Goal: Navigation & Orientation: Understand site structure

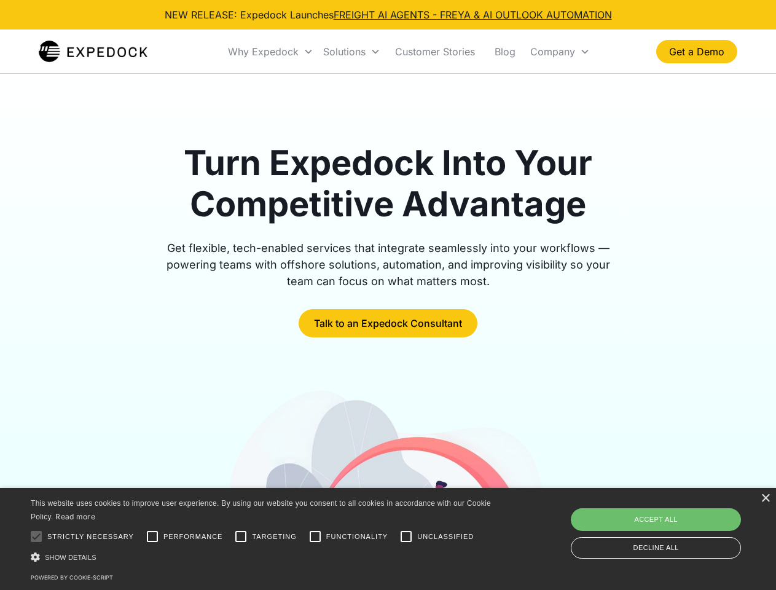
click at [271, 52] on div "Why Expedock" at bounding box center [263, 51] width 71 height 12
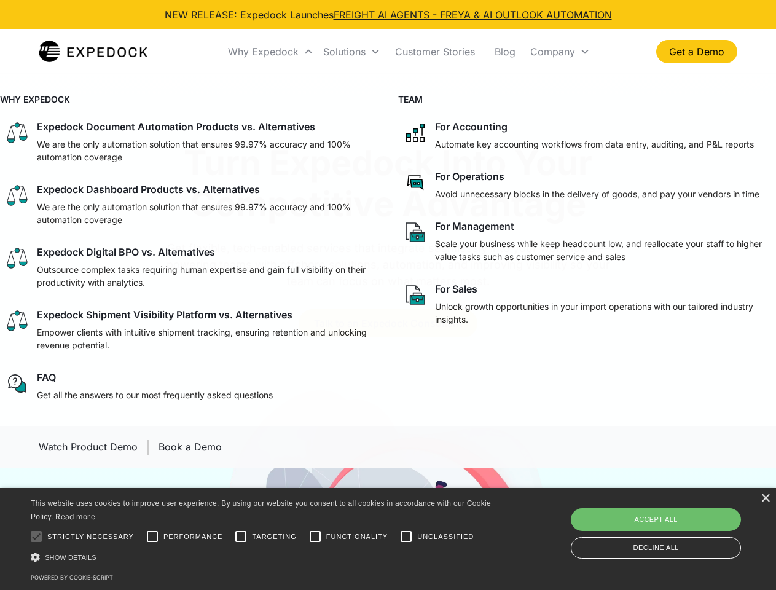
click at [352, 52] on div "Solutions" at bounding box center [344, 51] width 42 height 12
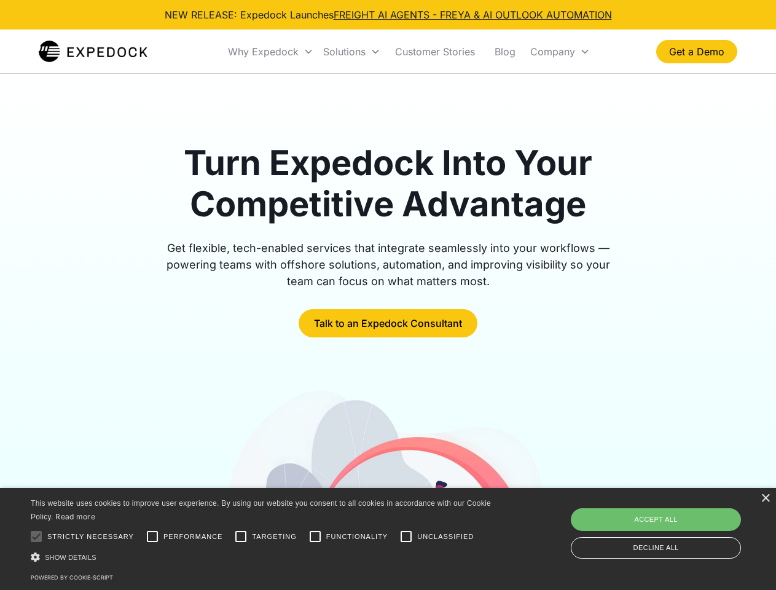
click at [560, 52] on div "Company" at bounding box center [552, 51] width 45 height 12
click at [36, 537] on div at bounding box center [36, 536] width 25 height 25
click at [152, 537] on input "Performance" at bounding box center [152, 536] width 25 height 25
checkbox input "true"
click at [241, 537] on input "Targeting" at bounding box center [241, 536] width 25 height 25
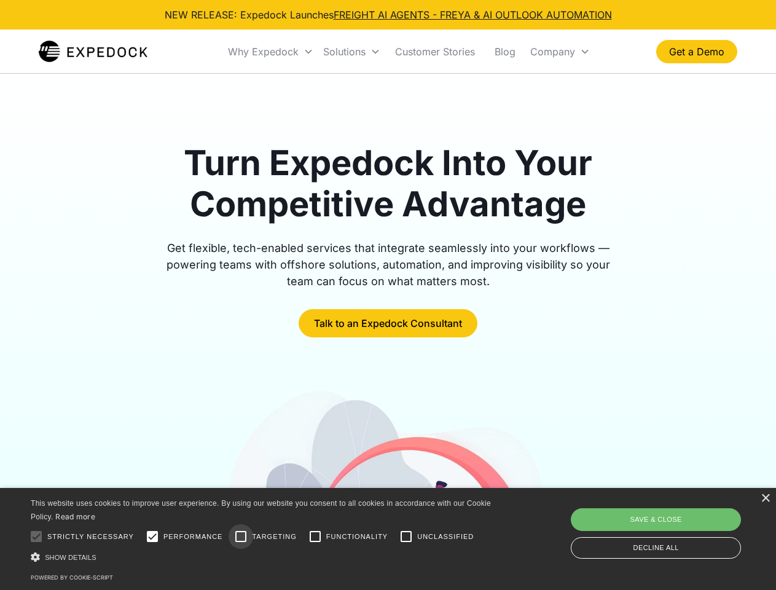
checkbox input "true"
click at [315, 537] on input "Functionality" at bounding box center [315, 536] width 25 height 25
checkbox input "true"
click at [406, 537] on input "Unclassified" at bounding box center [406, 536] width 25 height 25
checkbox input "true"
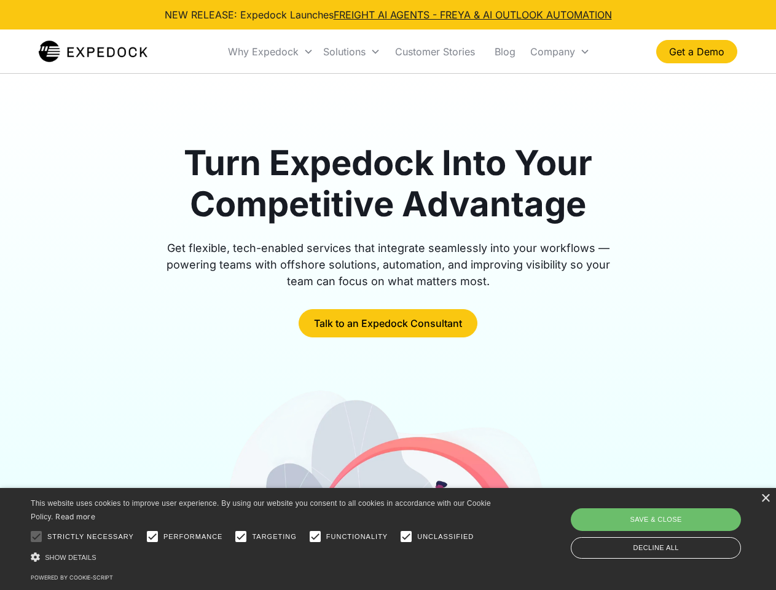
click at [263, 557] on div "Show details Hide details" at bounding box center [263, 557] width 465 height 13
